Goal: Task Accomplishment & Management: Manage account settings

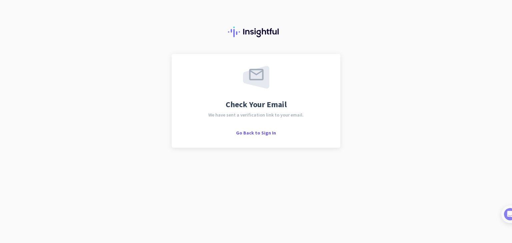
click at [252, 129] on div "Go Back to Sign In" at bounding box center [256, 132] width 40 height 7
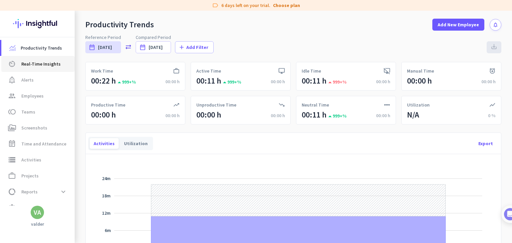
click at [42, 58] on link "av_timer Real-Time Insights" at bounding box center [37, 64] width 73 height 16
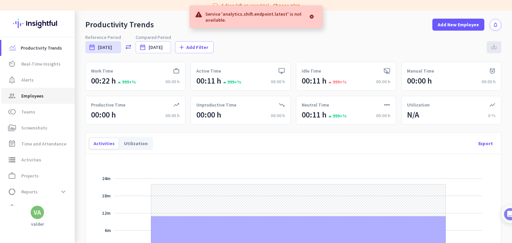
click at [49, 93] on span "group Employees" at bounding box center [38, 96] width 63 height 8
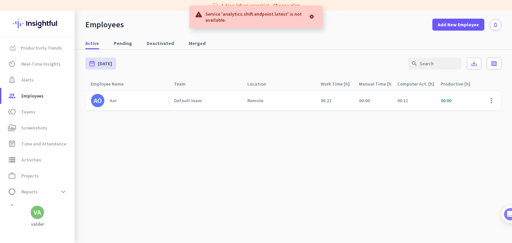
click at [314, 16] on div at bounding box center [311, 16] width 12 height 13
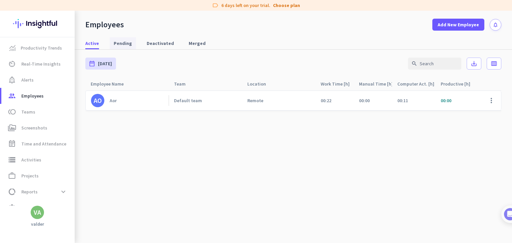
click at [132, 38] on link "Pending" at bounding box center [123, 43] width 26 height 12
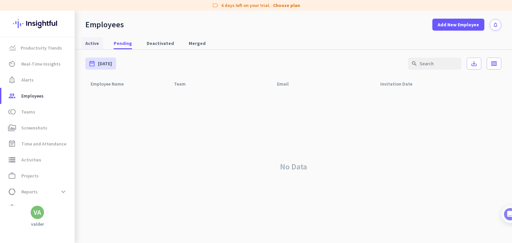
click at [99, 38] on link "Active" at bounding box center [92, 43] width 22 height 12
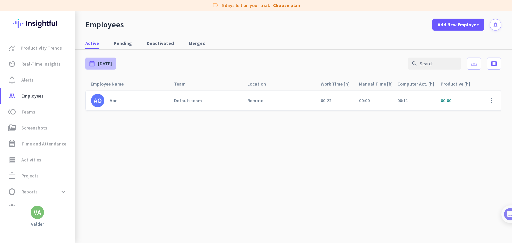
click at [107, 61] on span "[DATE]" at bounding box center [105, 63] width 14 height 7
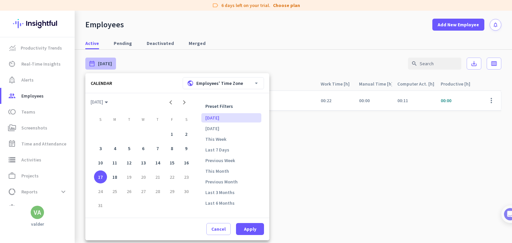
click at [299, 181] on div at bounding box center [256, 121] width 512 height 243
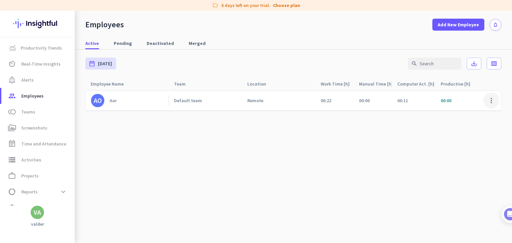
click at [484, 98] on span at bounding box center [491, 101] width 16 height 16
click at [491, 100] on div at bounding box center [256, 121] width 512 height 243
click at [491, 100] on span at bounding box center [491, 101] width 16 height 16
click at [352, 154] on div at bounding box center [256, 121] width 512 height 243
click at [47, 146] on span "Time and Attendance" at bounding box center [43, 144] width 45 height 8
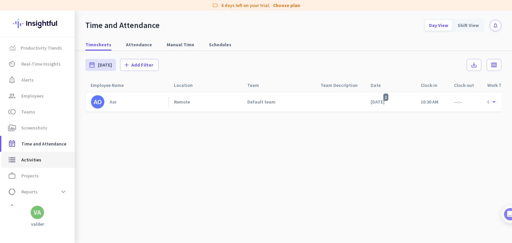
click at [45, 166] on link "storage Activities" at bounding box center [37, 160] width 73 height 16
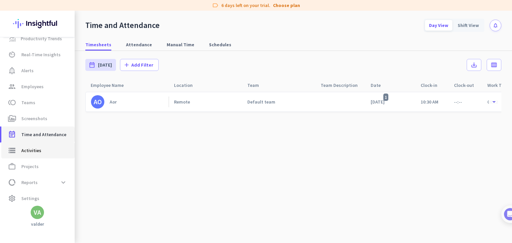
scroll to position [9, 0]
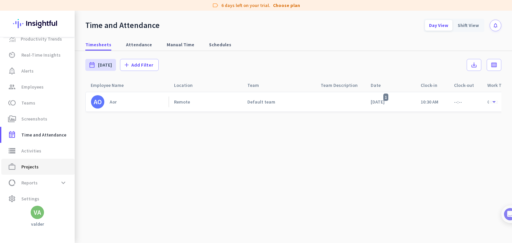
click at [37, 164] on span "Projects" at bounding box center [29, 167] width 17 height 8
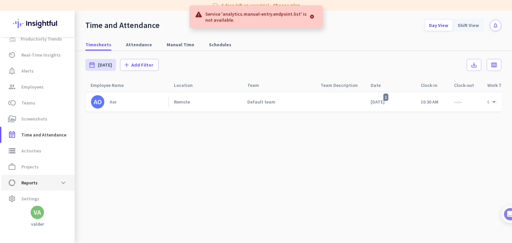
click at [45, 182] on span "data_usage Reports expand_more" at bounding box center [38, 183] width 63 height 12
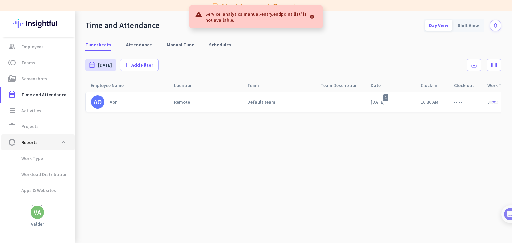
scroll to position [58, 0]
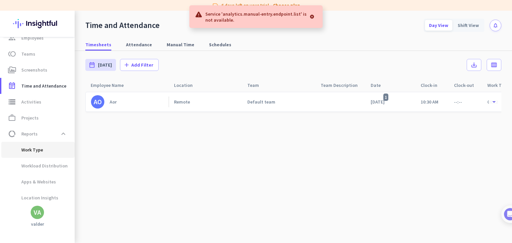
click at [43, 153] on span "Work Type" at bounding box center [38, 150] width 63 height 16
click at [28, 163] on span "Workload Distribution" at bounding box center [37, 166] width 61 height 16
click at [47, 178] on span "Apps & Websites" at bounding box center [31, 182] width 49 height 16
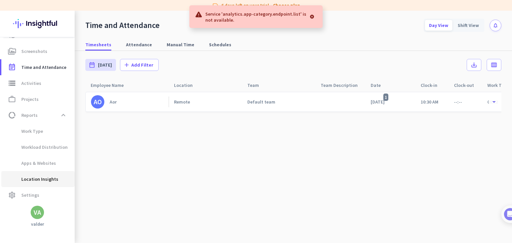
click at [42, 183] on span "Location Insights" at bounding box center [33, 179] width 52 height 16
type input "[DATE] - [DATE]"
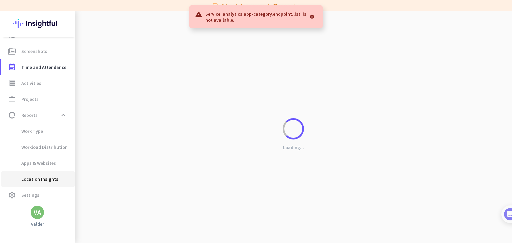
click at [42, 183] on span "Location Insights" at bounding box center [33, 179] width 52 height 16
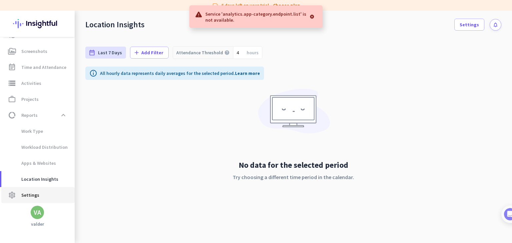
click at [32, 190] on link "settings Settings" at bounding box center [37, 195] width 73 height 16
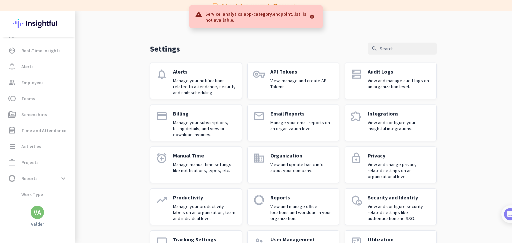
scroll to position [13, 0]
click at [38, 209] on div "VA" at bounding box center [37, 212] width 7 height 7
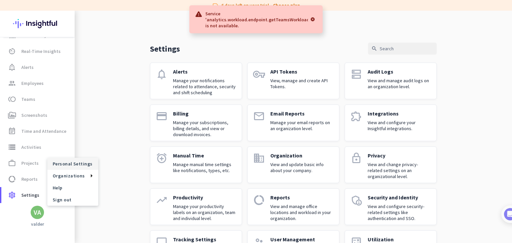
click at [69, 164] on span "Personal Settings" at bounding box center [73, 164] width 40 height 6
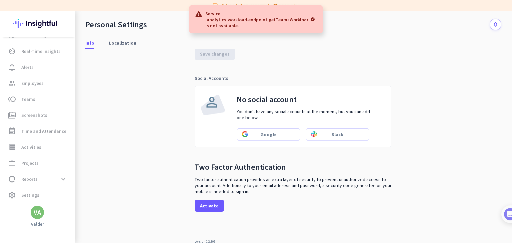
scroll to position [180, 0]
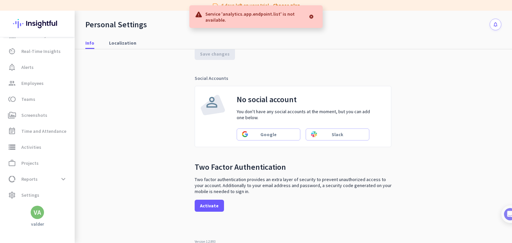
click at [41, 215] on div "VA" at bounding box center [37, 212] width 7 height 7
click at [25, 196] on div at bounding box center [256, 121] width 512 height 243
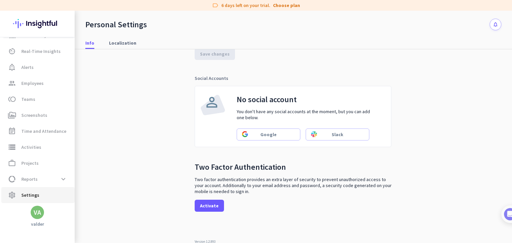
click at [25, 196] on span "Settings" at bounding box center [30, 195] width 18 height 8
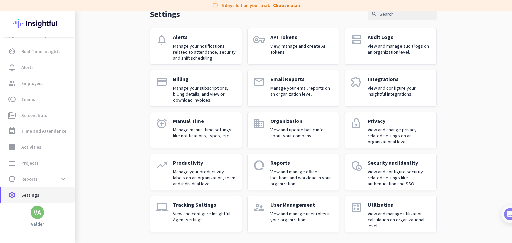
scroll to position [35, 0]
click at [25, 196] on span "Settings" at bounding box center [30, 195] width 18 height 8
click at [509, 207] on div at bounding box center [503, 214] width 18 height 18
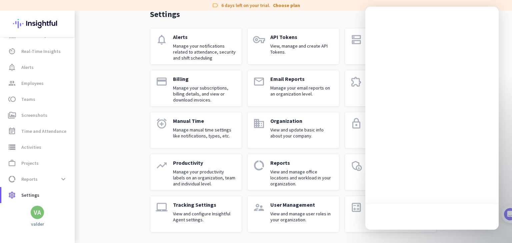
scroll to position [0, 0]
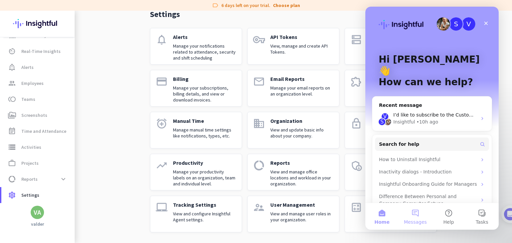
click at [418, 214] on button "Messages" at bounding box center [414, 216] width 33 height 27
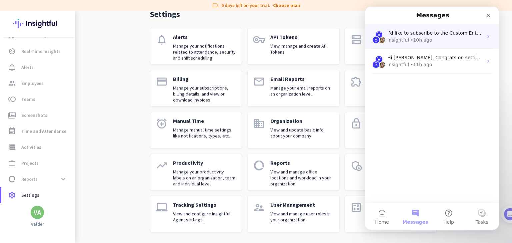
click at [423, 40] on div "• 10h ago" at bounding box center [421, 40] width 22 height 7
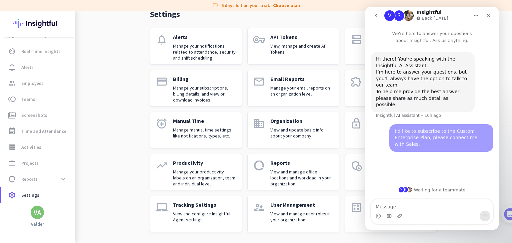
click at [131, 116] on div "Settings search notifications Alerts Manage your notifications related to atten…" at bounding box center [293, 109] width 437 height 267
click at [43, 162] on span "work_outline Projects" at bounding box center [38, 163] width 63 height 8
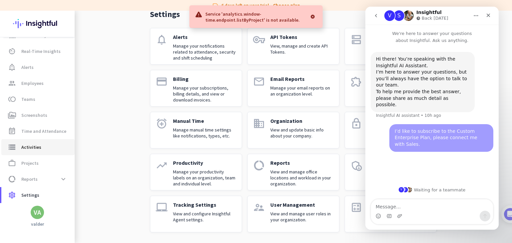
click at [36, 141] on link "storage Activities" at bounding box center [37, 147] width 73 height 16
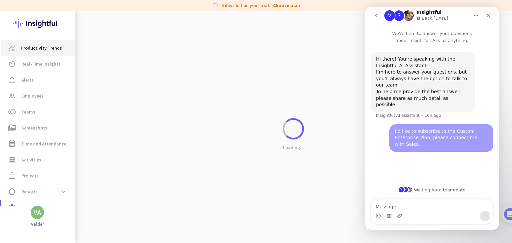
click at [44, 41] on link "Productivity Trends" at bounding box center [37, 48] width 73 height 16
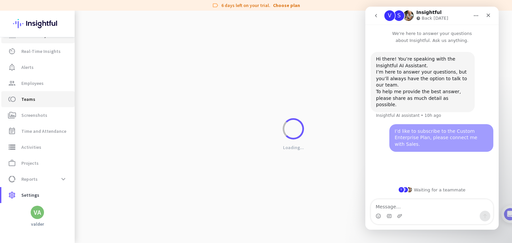
scroll to position [8, 0]
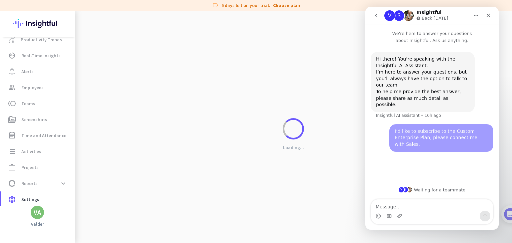
click at [258, 18] on div "Loading..." at bounding box center [293, 132] width 437 height 243
drag, startPoint x: 256, startPoint y: 16, endPoint x: 249, endPoint y: -19, distance: 36.0
click at [249, 0] on html "label 6 days left on your trial. Choose plan Productivity Trends av_timer Real-…" at bounding box center [256, 121] width 512 height 243
click at [281, 58] on div "Loading..." at bounding box center [293, 132] width 437 height 243
click at [279, 7] on link "Choose plan" at bounding box center [286, 5] width 27 height 7
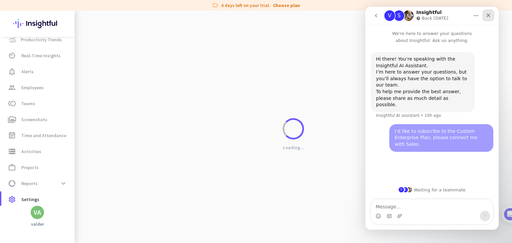
click at [489, 11] on div "Close" at bounding box center [488, 15] width 12 height 12
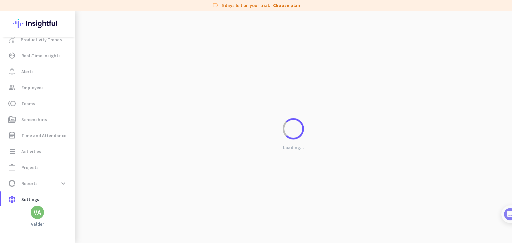
scroll to position [0, 0]
click at [285, 4] on link "Choose plan" at bounding box center [286, 5] width 27 height 7
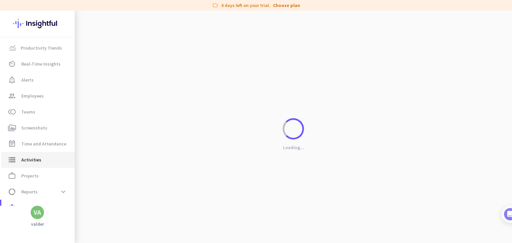
scroll to position [13, 0]
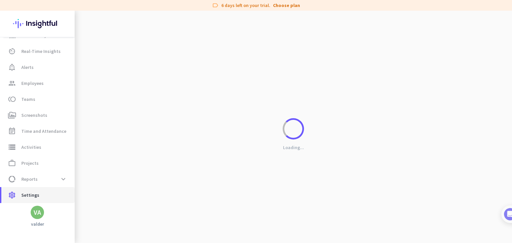
click at [41, 194] on span "settings Settings" at bounding box center [38, 195] width 63 height 8
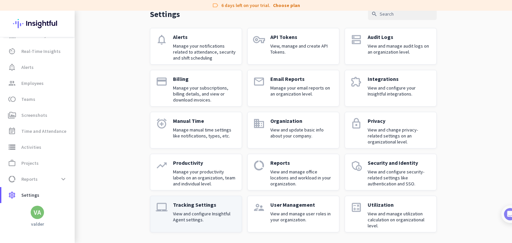
drag, startPoint x: 191, startPoint y: 192, endPoint x: 187, endPoint y: 206, distance: 14.1
click at [187, 206] on div "notifications Alerts Manage your notifications related to attendance, security …" at bounding box center [293, 130] width 286 height 204
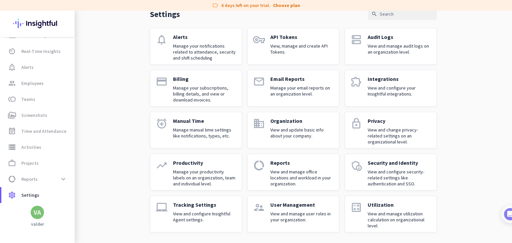
click at [187, 206] on p "Tracking Settings" at bounding box center [204, 205] width 63 height 7
